Goal: Entertainment & Leisure: Consume media (video, audio)

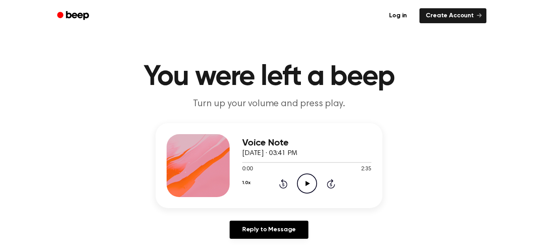
click at [324, 175] on div "1.0x Rewind 5 seconds Play Audio Skip 5 seconds" at bounding box center [306, 184] width 129 height 20
click at [300, 186] on icon "Play Audio" at bounding box center [307, 184] width 20 height 20
click at [310, 180] on icon "Pause Audio" at bounding box center [307, 184] width 20 height 20
click at [312, 185] on icon "Play Audio" at bounding box center [307, 184] width 20 height 20
click at [310, 182] on icon "Pause Audio" at bounding box center [307, 184] width 20 height 20
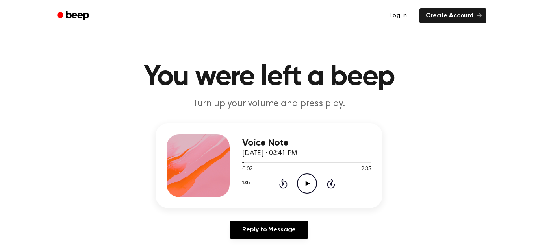
click at [308, 189] on icon "Play Audio" at bounding box center [307, 184] width 20 height 20
click at [304, 187] on icon "Pause Audio" at bounding box center [307, 184] width 20 height 20
click at [303, 177] on icon "Play Audio" at bounding box center [307, 184] width 20 height 20
click at [293, 191] on div "1.0x Rewind 5 seconds Pause Audio Skip 5 seconds" at bounding box center [306, 184] width 129 height 20
click at [286, 197] on div "Voice Note [DATE] · 03:41 PM 0:05 2:35 Your browser does not support the [objec…" at bounding box center [306, 165] width 129 height 63
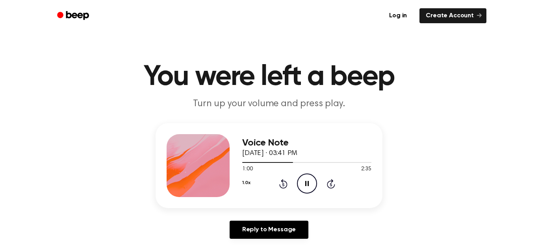
click at [318, 193] on div "1.0x Rewind 5 seconds Pause Audio Skip 5 seconds" at bounding box center [306, 184] width 129 height 20
click at [308, 184] on icon at bounding box center [307, 183] width 4 height 5
click at [310, 179] on icon "Play Audio" at bounding box center [307, 184] width 20 height 20
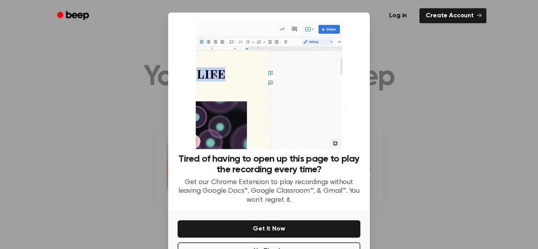
click at [324, 124] on img at bounding box center [269, 85] width 146 height 127
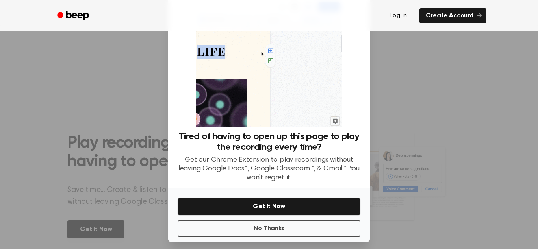
scroll to position [28, 0]
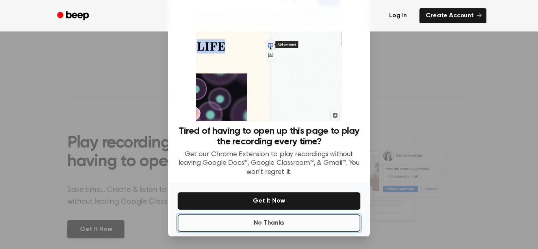
click at [328, 224] on button "No Thanks" at bounding box center [269, 223] width 183 height 17
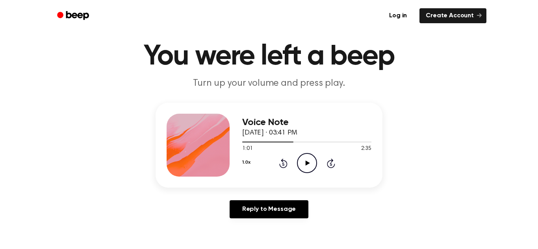
scroll to position [0, 0]
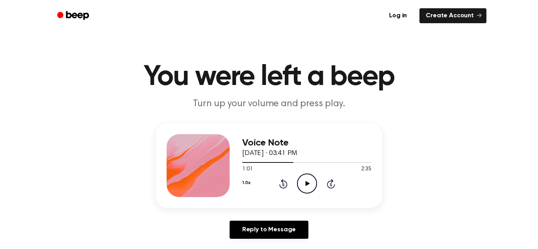
click at [280, 186] on icon at bounding box center [283, 183] width 8 height 9
click at [308, 183] on icon at bounding box center [307, 183] width 4 height 5
click at [284, 193] on div "1.0x Rewind 5 seconds Pause Audio Skip 5 seconds" at bounding box center [306, 184] width 129 height 20
click at [280, 188] on icon "Rewind 5 seconds" at bounding box center [283, 184] width 9 height 10
click at [284, 186] on icon "Rewind 5 seconds" at bounding box center [283, 184] width 9 height 10
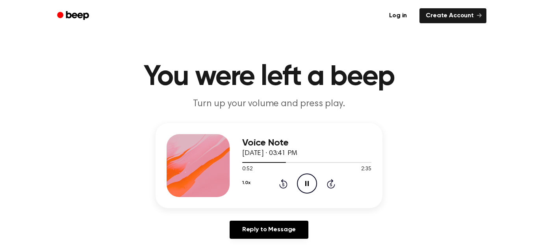
click at [285, 188] on icon at bounding box center [283, 183] width 8 height 9
click at [283, 185] on icon "Rewind 5 seconds" at bounding box center [283, 184] width 9 height 10
click at [284, 186] on icon "Rewind 5 seconds" at bounding box center [283, 184] width 9 height 10
click at [283, 185] on icon at bounding box center [283, 184] width 2 height 3
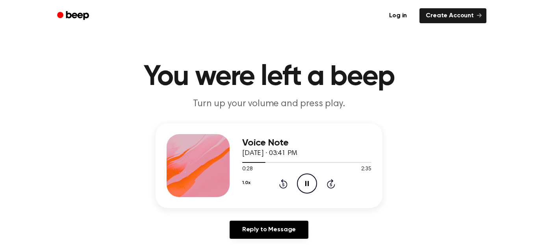
click at [282, 188] on icon at bounding box center [283, 183] width 8 height 9
click at [282, 185] on icon "Rewind 5 seconds" at bounding box center [283, 184] width 9 height 10
click at [284, 185] on icon at bounding box center [283, 184] width 2 height 3
click at [283, 185] on icon at bounding box center [283, 184] width 2 height 3
click at [282, 188] on icon at bounding box center [283, 183] width 8 height 9
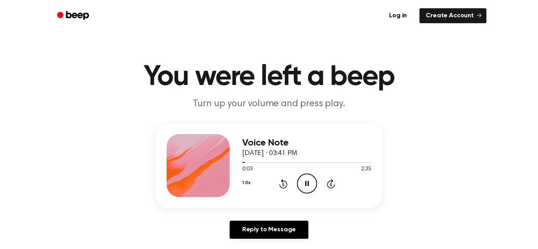
click at [283, 189] on icon at bounding box center [283, 183] width 8 height 9
click at [279, 186] on icon "Rewind 5 seconds" at bounding box center [283, 184] width 9 height 10
click at [274, 184] on div "1.0x Rewind 5 seconds Pause Audio Skip 5 seconds" at bounding box center [306, 184] width 129 height 20
click at [280, 188] on icon at bounding box center [283, 183] width 8 height 9
click at [282, 181] on icon at bounding box center [283, 183] width 8 height 9
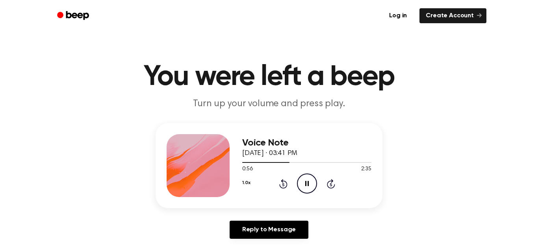
click at [282, 180] on icon at bounding box center [283, 183] width 8 height 9
click at [284, 188] on icon at bounding box center [283, 183] width 8 height 9
click at [285, 182] on icon at bounding box center [283, 183] width 8 height 9
click at [280, 189] on icon "Rewind 5 seconds" at bounding box center [283, 184] width 9 height 10
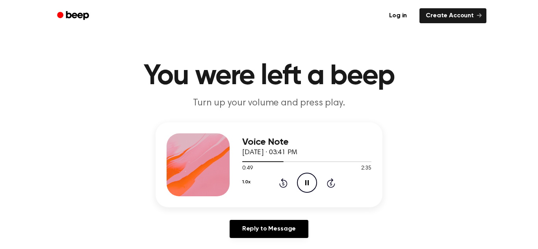
scroll to position [1, 0]
click at [274, 187] on div "1.0x Rewind 5 seconds Pause Audio Skip 5 seconds" at bounding box center [306, 183] width 129 height 20
click at [279, 181] on icon "Rewind 5 seconds" at bounding box center [283, 183] width 9 height 10
click at [313, 177] on icon "Pause Audio" at bounding box center [307, 183] width 20 height 20
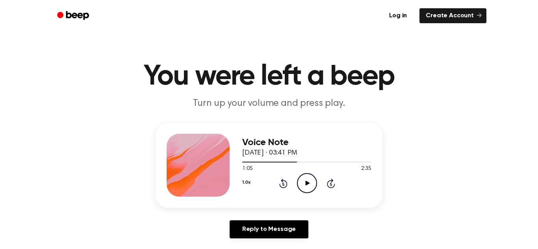
click at [307, 187] on icon "Play Audio" at bounding box center [307, 183] width 20 height 20
click at [299, 189] on circle at bounding box center [306, 183] width 19 height 19
click at [310, 186] on icon "Pause Audio" at bounding box center [307, 183] width 20 height 20
click at [300, 179] on icon "Play Audio" at bounding box center [307, 183] width 20 height 20
click at [312, 186] on icon "Pause Audio" at bounding box center [307, 183] width 20 height 20
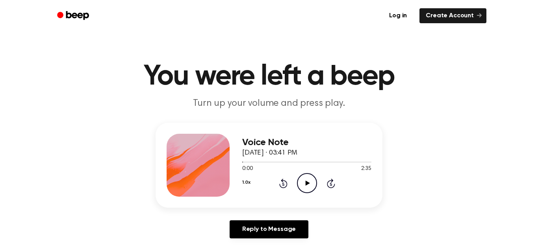
scroll to position [0, 0]
click at [305, 190] on icon "Play Audio" at bounding box center [307, 184] width 20 height 20
click at [292, 189] on div "1.0x Rewind 5 seconds Pause Audio Skip 5 seconds" at bounding box center [306, 184] width 129 height 20
click at [283, 185] on icon at bounding box center [283, 184] width 2 height 3
click at [286, 186] on icon at bounding box center [283, 183] width 8 height 9
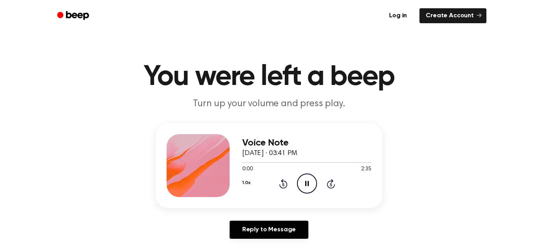
click at [301, 188] on icon "Pause Audio" at bounding box center [307, 184] width 20 height 20
click at [301, 188] on icon "Play Audio" at bounding box center [307, 184] width 20 height 20
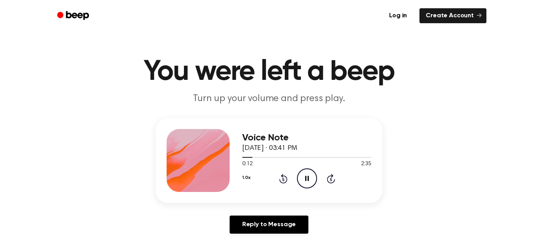
scroll to position [7, 0]
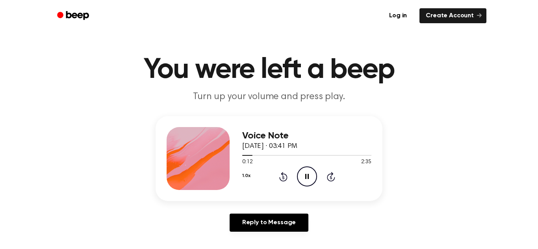
click at [340, 190] on div "Voice Note [DATE] · 03:41 PM 0:12 2:35 Your browser does not support the [objec…" at bounding box center [269, 158] width 227 height 85
click at [335, 176] on icon "Skip 5 seconds" at bounding box center [331, 177] width 9 height 10
click at [340, 173] on div "1.0x Rewind 5 seconds Pause Audio Skip 5 seconds" at bounding box center [306, 177] width 129 height 20
click at [331, 178] on icon at bounding box center [331, 177] width 2 height 3
click at [334, 177] on icon "Skip 5 seconds" at bounding box center [331, 177] width 9 height 10
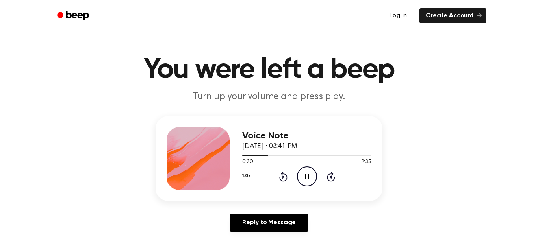
click at [328, 181] on icon "Skip 5 seconds" at bounding box center [331, 177] width 9 height 10
click at [329, 186] on div "1.0x Rewind 5 seconds Pause Audio Skip 5 seconds" at bounding box center [306, 177] width 129 height 20
click at [333, 180] on icon at bounding box center [331, 176] width 8 height 9
click at [340, 180] on div "1.0x Rewind 5 seconds Pause Audio Skip 5 seconds" at bounding box center [306, 177] width 129 height 20
click at [331, 181] on icon at bounding box center [331, 176] width 8 height 9
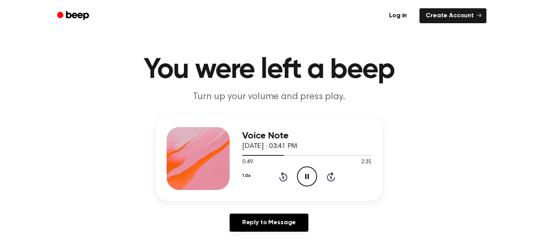
click at [329, 181] on icon at bounding box center [331, 176] width 8 height 9
click at [329, 182] on div "1.0x Rewind 5 seconds Pause Audio Skip 5 seconds" at bounding box center [306, 177] width 129 height 20
click at [342, 180] on div "1.0x Rewind 5 seconds Pause Audio Skip 5 seconds" at bounding box center [306, 177] width 129 height 20
click at [332, 189] on div "Voice Note [DATE] · 03:41 PM 0:56 2:35 Your browser does not support the [objec…" at bounding box center [306, 158] width 129 height 63
click at [335, 182] on div "1.0x Rewind 5 seconds Pause Audio Skip 5 seconds" at bounding box center [306, 177] width 129 height 20
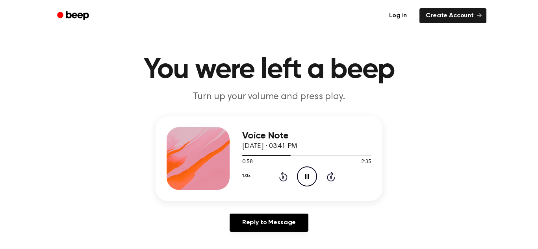
click at [331, 178] on icon at bounding box center [331, 177] width 2 height 3
click at [332, 182] on icon at bounding box center [331, 176] width 8 height 9
click at [331, 178] on icon "Skip 5 seconds" at bounding box center [331, 177] width 9 height 10
click at [333, 186] on div "1.0x Rewind 5 seconds Pause Audio Skip 5 seconds" at bounding box center [306, 177] width 129 height 20
click at [331, 178] on icon "Skip 5 seconds" at bounding box center [331, 177] width 9 height 10
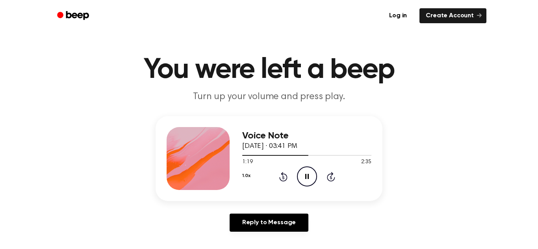
click at [331, 178] on icon at bounding box center [331, 177] width 2 height 3
click at [309, 171] on icon "Pause Audio" at bounding box center [307, 177] width 20 height 20
